Goal: Information Seeking & Learning: Learn about a topic

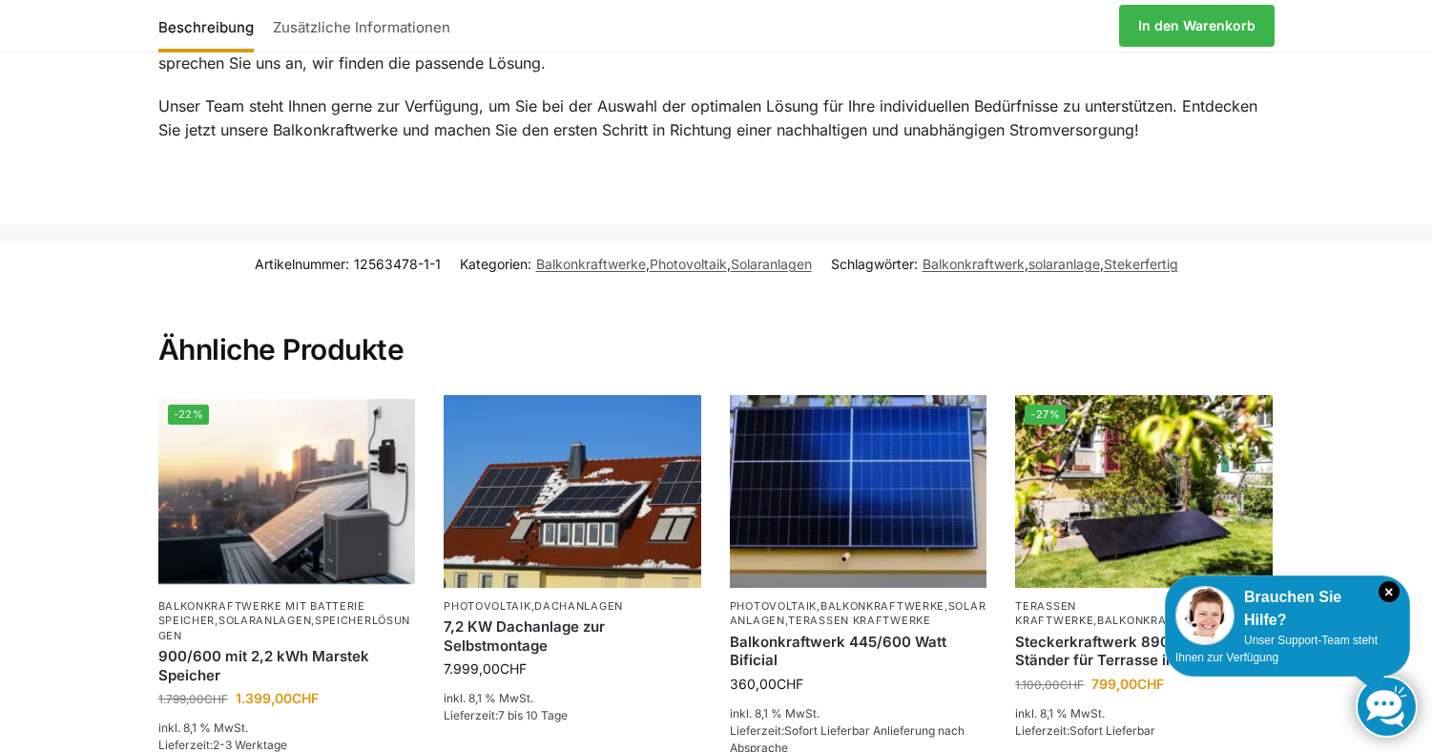
scroll to position [3044, 0]
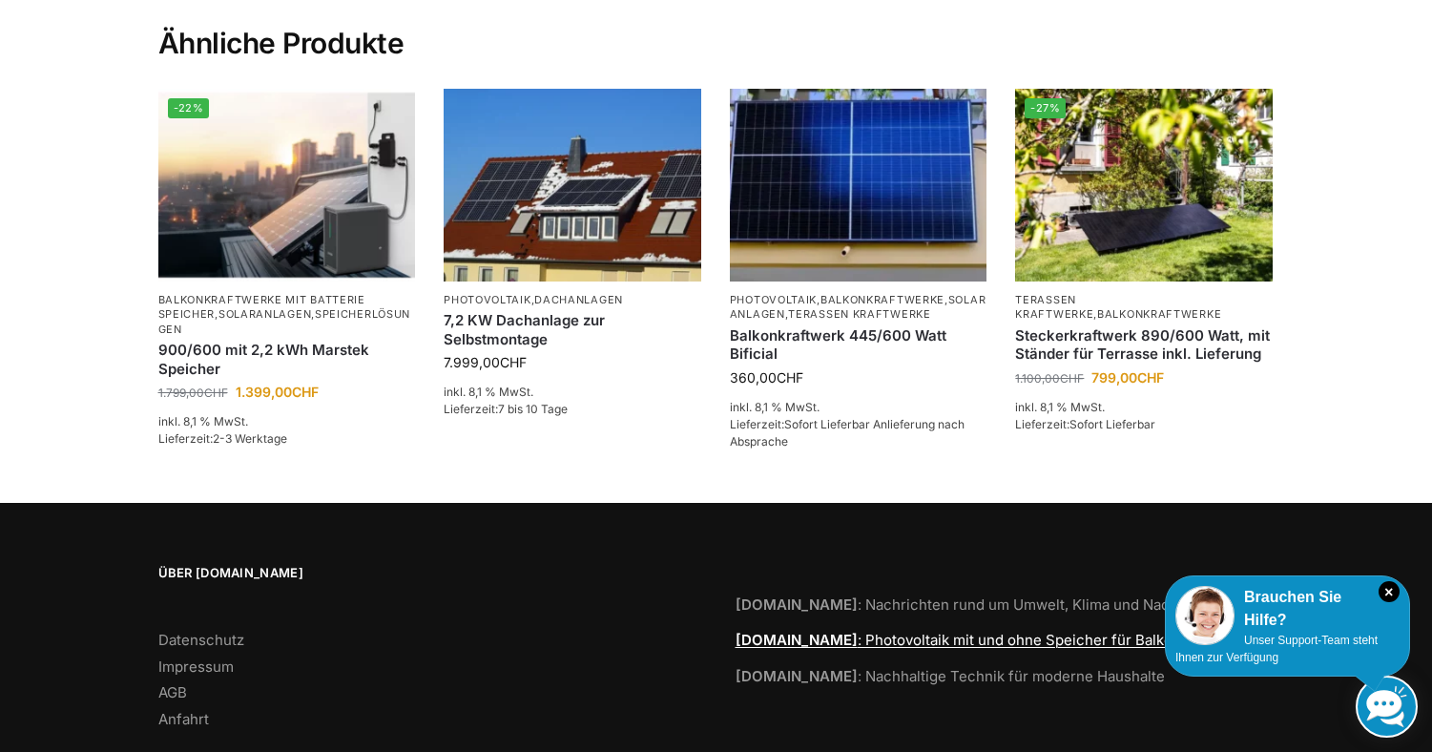
click at [963, 630] on link "[DOMAIN_NAME] : Photovoltaik mit und ohne Speicher für Balkon und Terrasse" at bounding box center [1004, 639] width 539 height 18
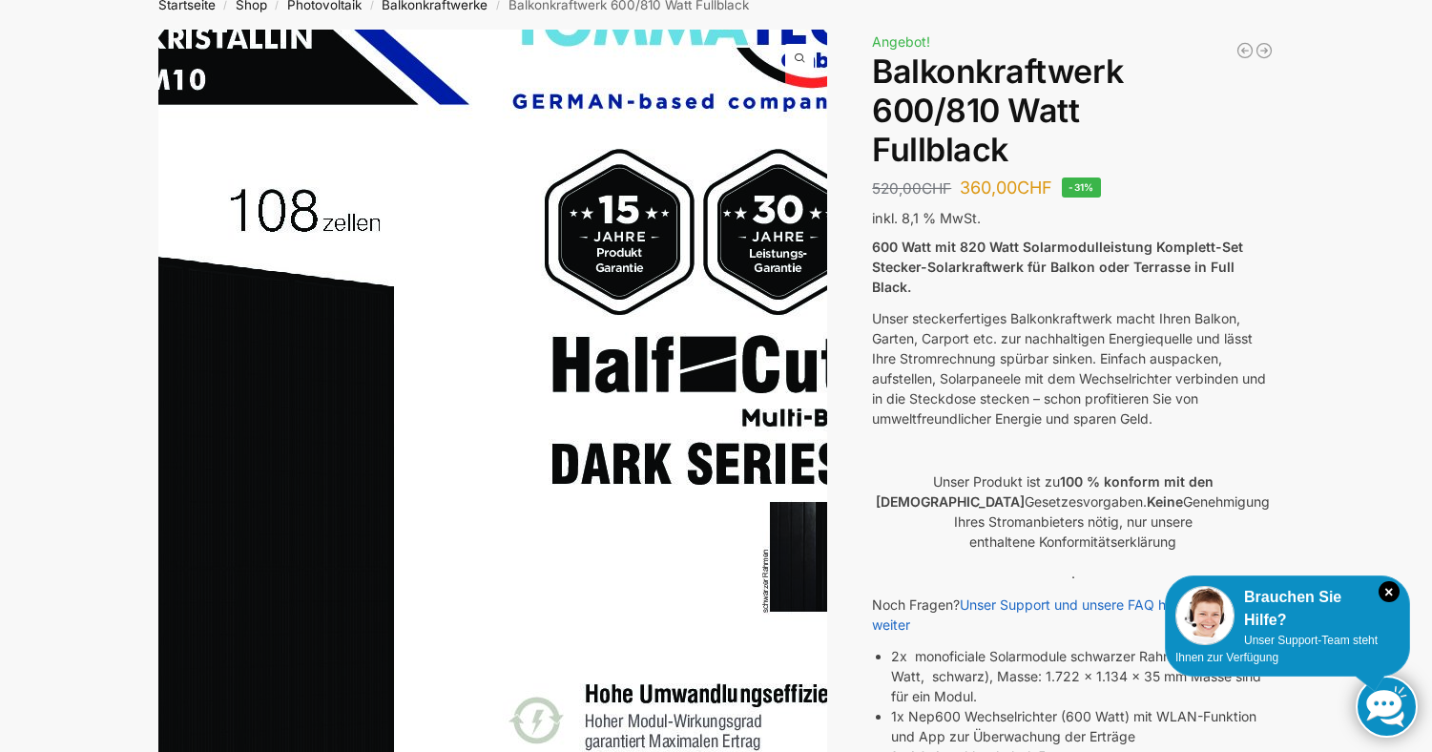
scroll to position [0, 0]
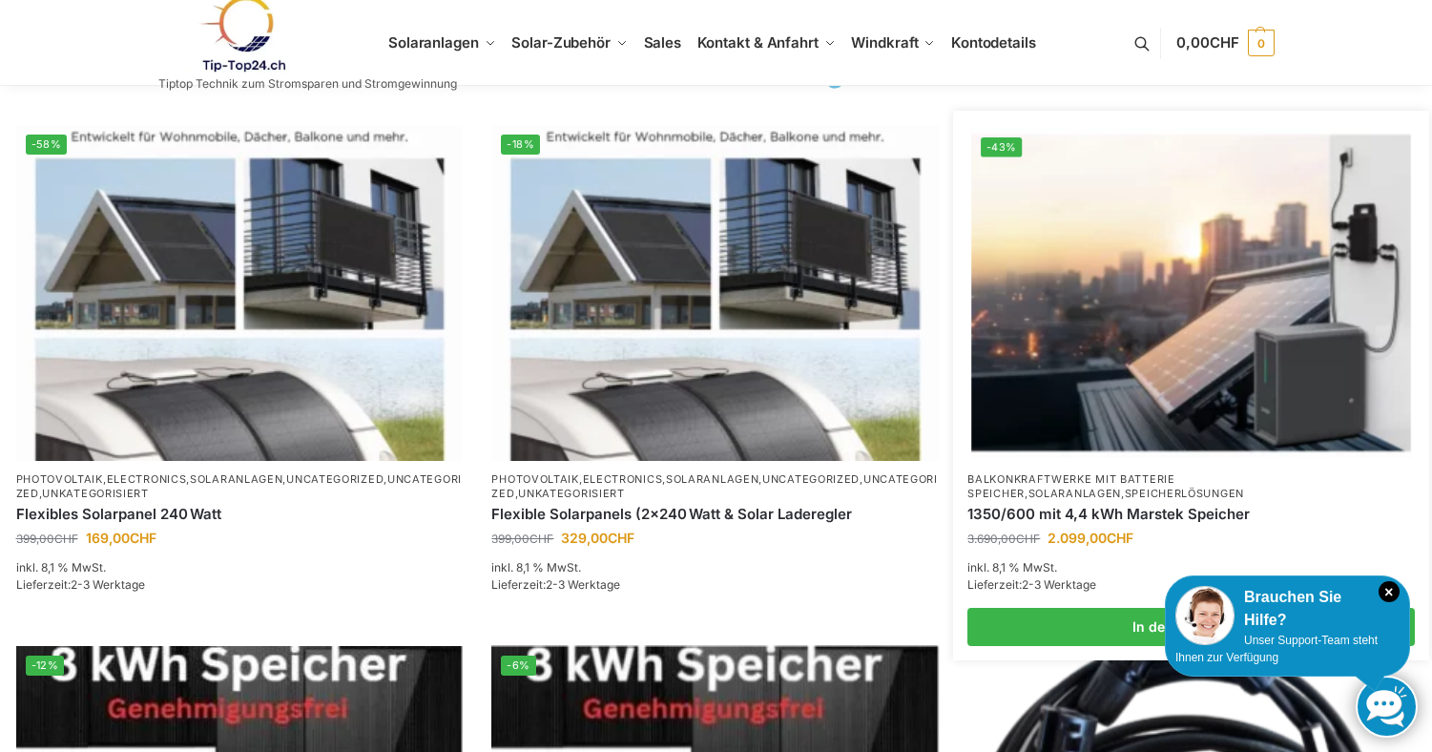
scroll to position [763, 0]
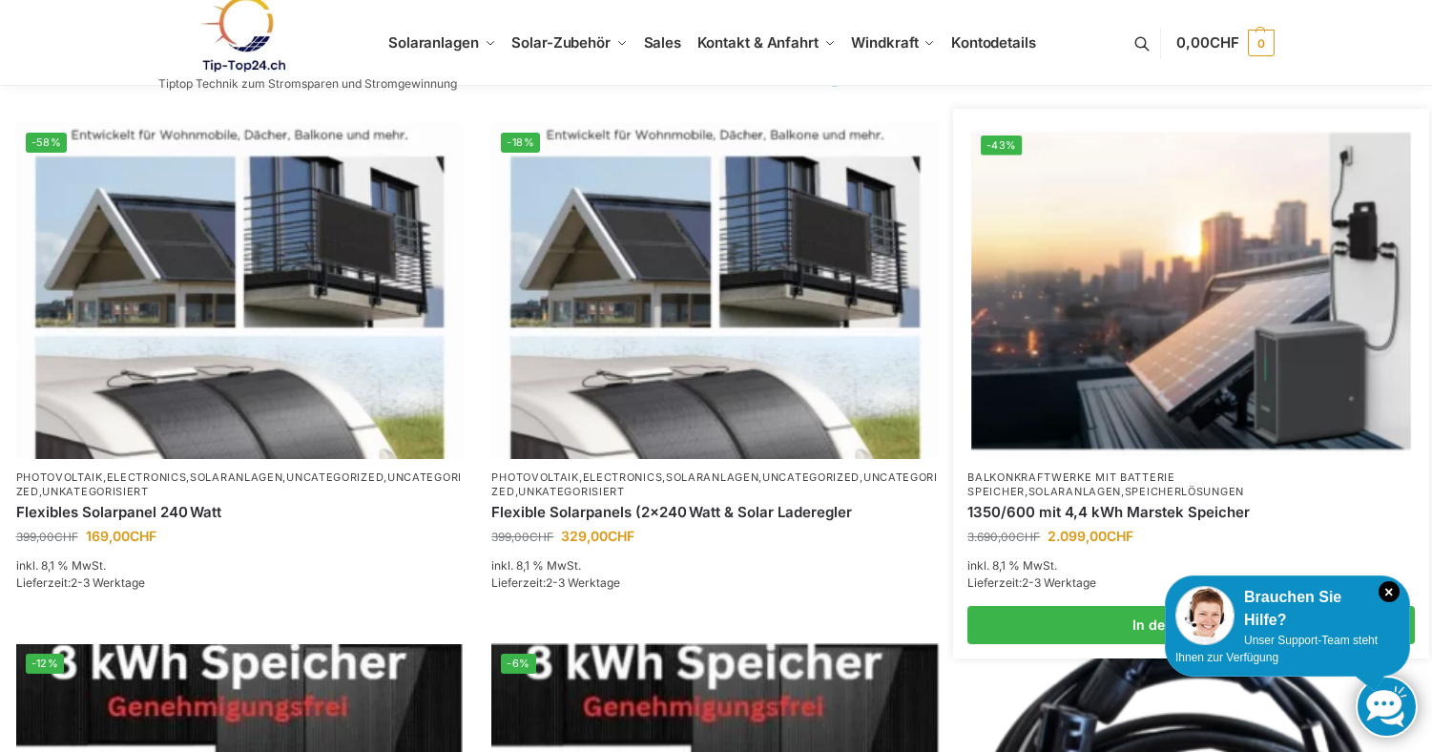
click at [1099, 519] on link "1350/600 mit 4,4 kWh Marstek Speicher" at bounding box center [1190, 512] width 447 height 19
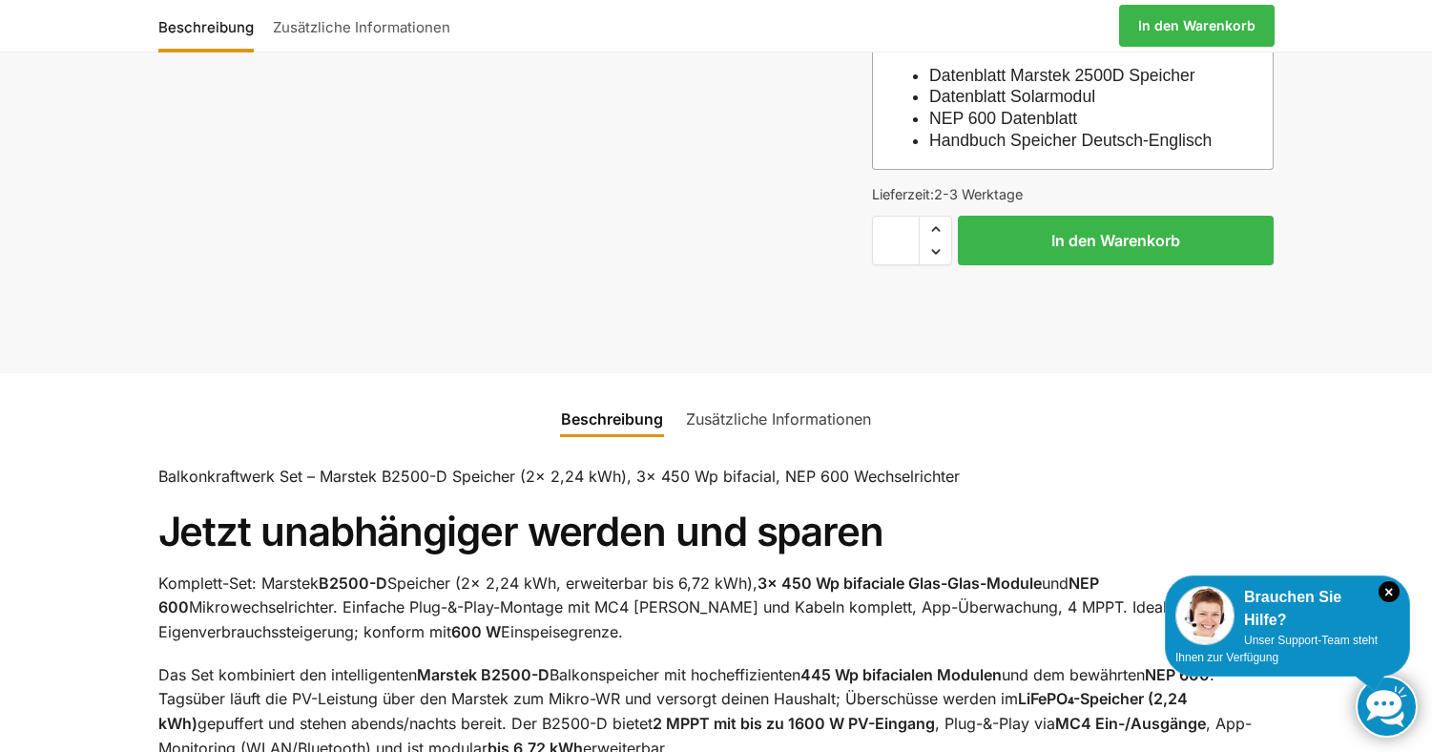
scroll to position [477, 0]
